Goal: Task Accomplishment & Management: Complete application form

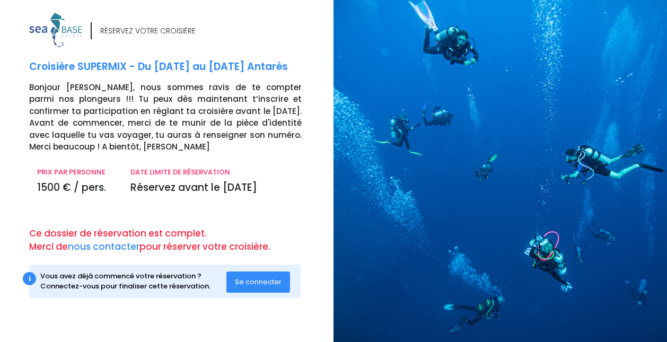
click at [264, 279] on span "Se connecter" at bounding box center [258, 282] width 47 height 10
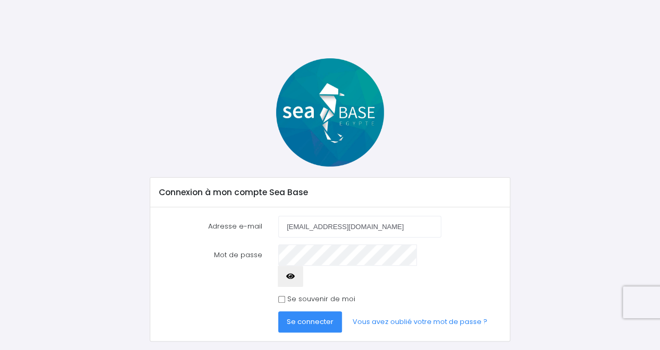
type input "[EMAIL_ADDRESS][DOMAIN_NAME]"
click at [281, 296] on input "Se souvenir de moi" at bounding box center [281, 299] width 7 height 7
checkbox input "true"
click at [300, 317] on span "Se connecter" at bounding box center [310, 322] width 47 height 10
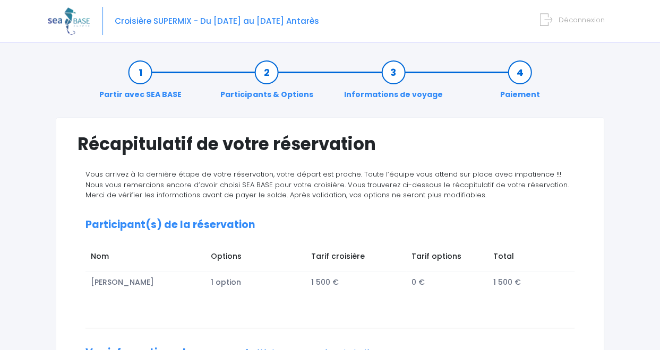
click at [569, 21] on span "Déconnexion" at bounding box center [581, 20] width 46 height 10
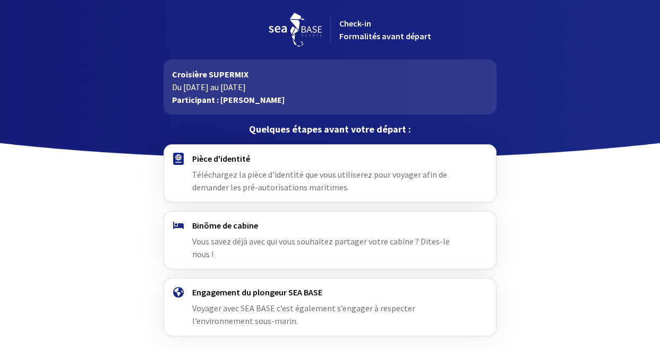
click at [224, 184] on span "Téléchargez la pièce d'identité que vous utiliserez pour voyager afin de demand…" at bounding box center [319, 180] width 255 height 23
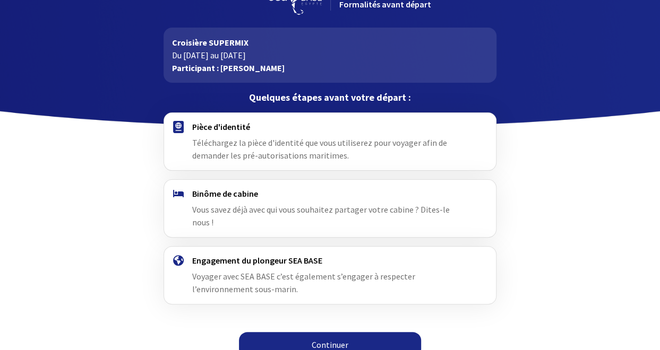
click at [324, 340] on link "Continuer" at bounding box center [330, 344] width 182 height 25
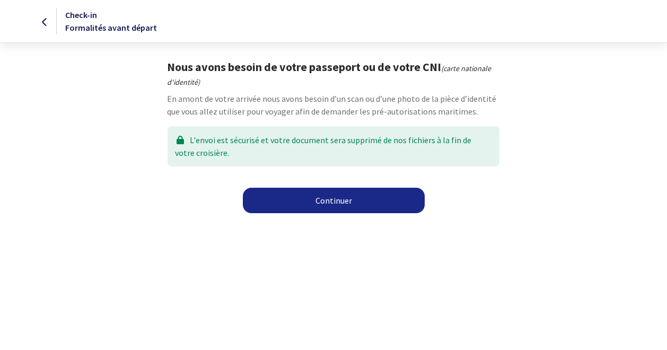
click at [334, 201] on link "Continuer" at bounding box center [334, 200] width 182 height 25
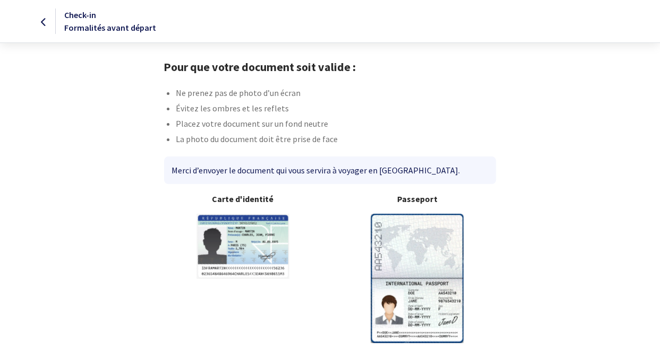
scroll to position [46, 0]
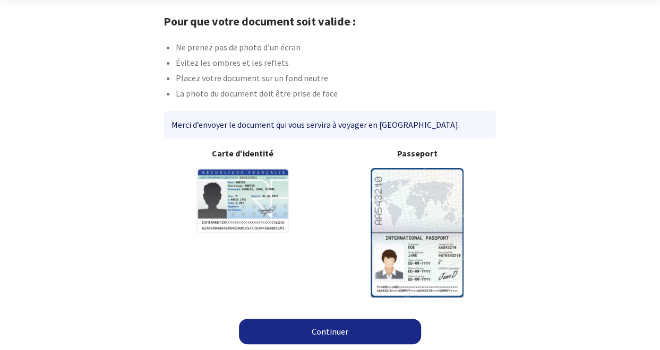
click at [331, 335] on link "Continuer" at bounding box center [330, 331] width 182 height 25
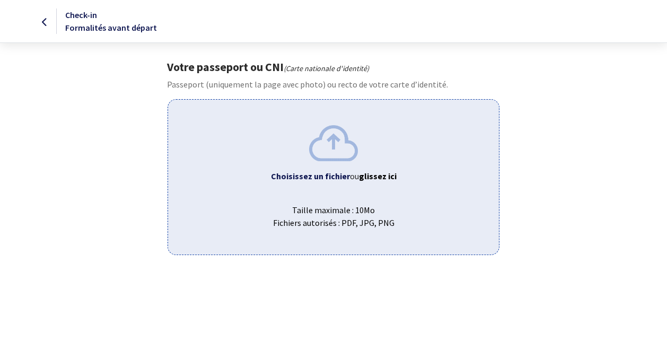
click at [336, 143] on img at bounding box center [333, 143] width 49 height 36
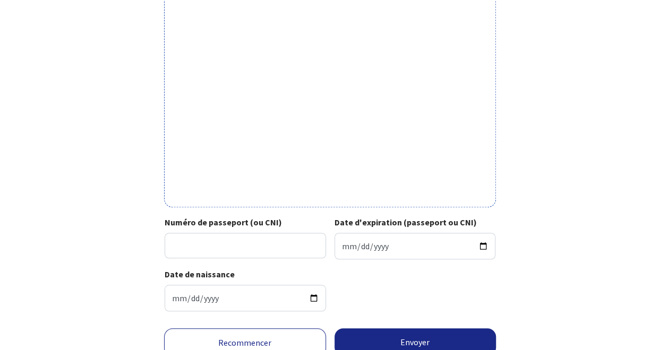
scroll to position [321, 0]
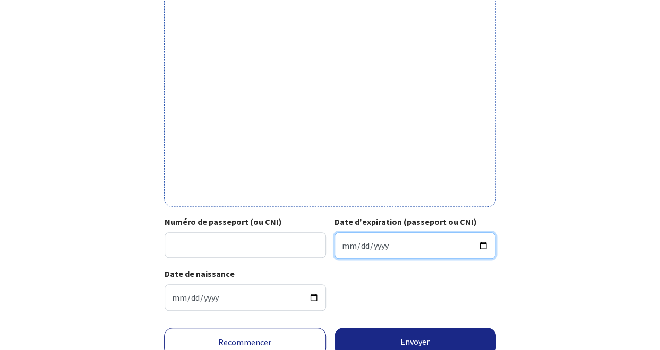
click at [482, 247] on input "Date d'expiration (passeport ou CNI)" at bounding box center [414, 245] width 161 height 27
click at [482, 247] on input "2025-01-21" at bounding box center [414, 245] width 161 height 27
type input "2033-01-21"
click at [419, 245] on input "2033-01-21" at bounding box center [414, 245] width 161 height 27
click at [483, 244] on input "2033-01-21" at bounding box center [414, 245] width 161 height 27
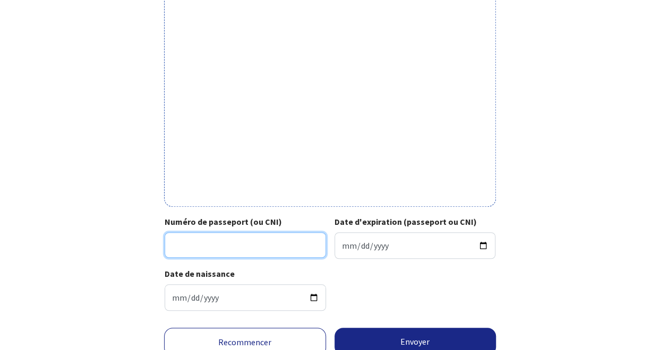
click at [291, 249] on input "Numéro de passeport (ou CNI)" at bounding box center [244, 244] width 161 height 25
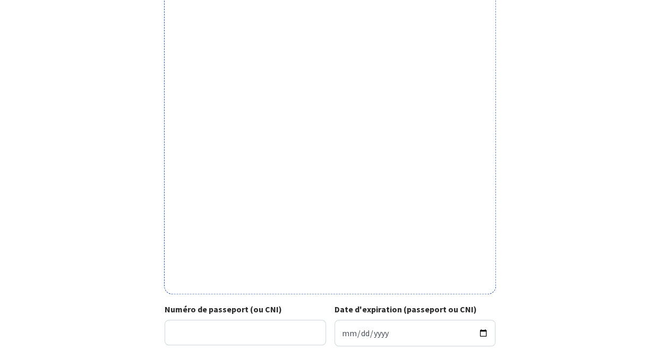
scroll to position [365, 0]
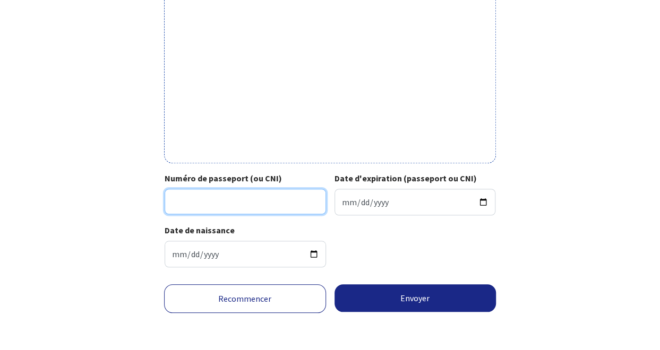
click at [240, 205] on input "Numéro de passeport (ou CNI)" at bounding box center [244, 201] width 161 height 25
type input "180175Z50708"
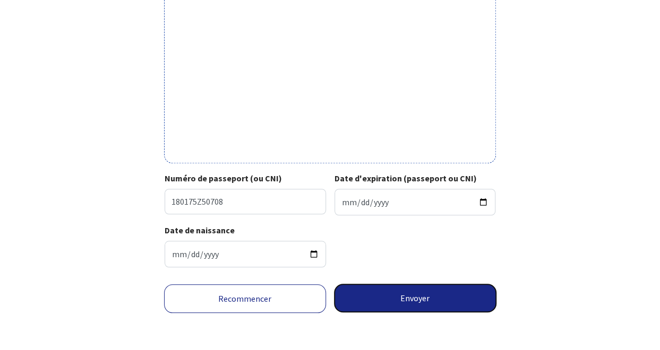
click at [419, 305] on button "Envoyer" at bounding box center [415, 298] width 162 height 28
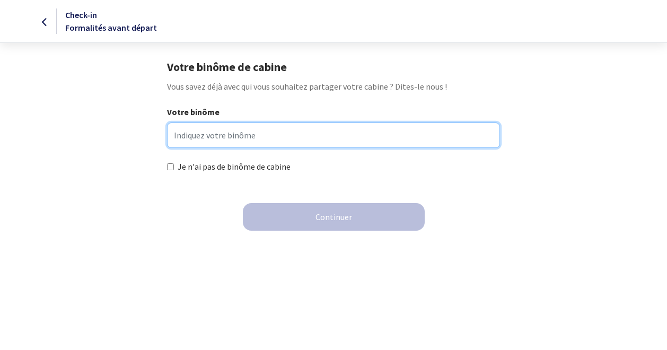
click at [287, 136] on input "Votre binôme" at bounding box center [333, 135] width 333 height 25
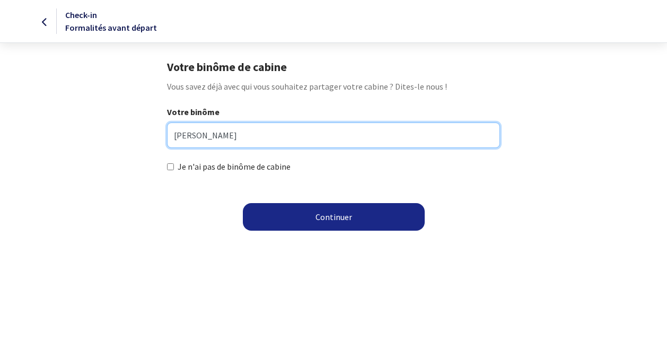
type input "[PERSON_NAME]"
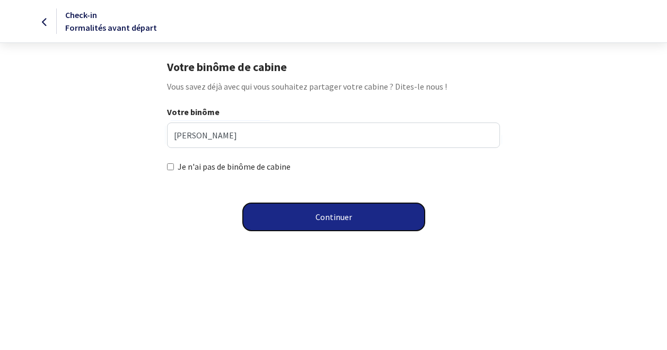
click at [349, 221] on button "Continuer" at bounding box center [334, 217] width 182 height 28
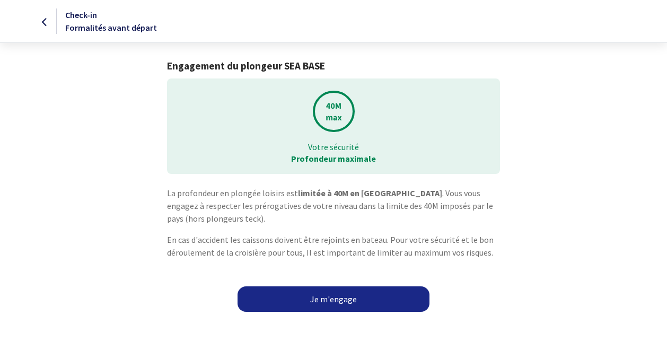
click at [326, 299] on link "Je m'engage" at bounding box center [334, 299] width 192 height 25
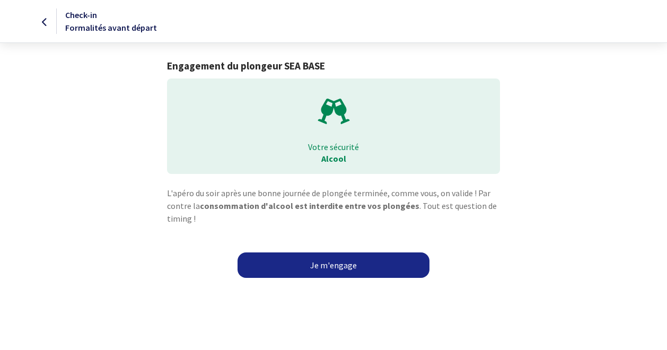
click at [323, 267] on link "Je m'engage" at bounding box center [334, 265] width 192 height 25
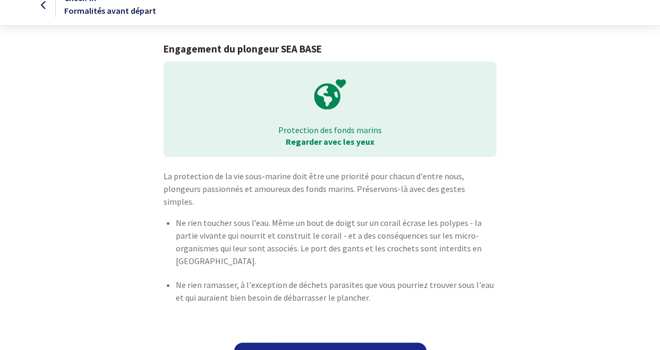
scroll to position [28, 0]
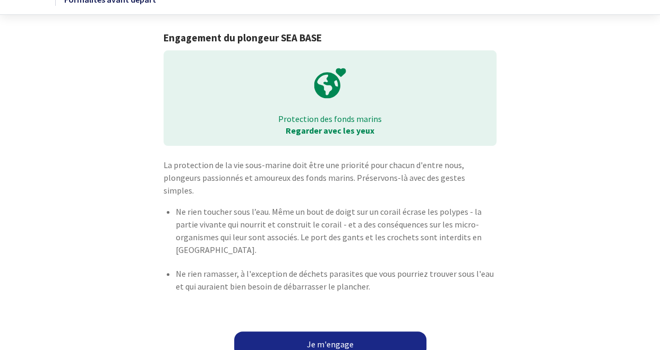
click at [326, 333] on link "Je m'engage" at bounding box center [330, 344] width 192 height 25
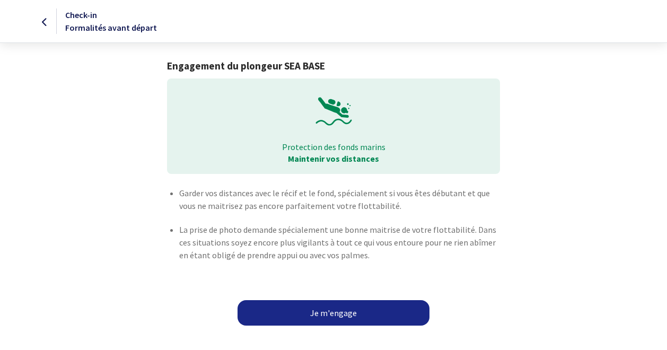
click at [352, 319] on link "Je m'engage" at bounding box center [334, 312] width 192 height 25
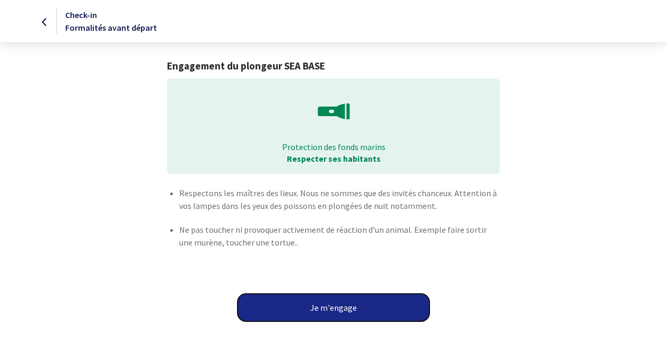
click at [327, 313] on button "Je m'engage" at bounding box center [334, 308] width 192 height 28
